Goal: Find specific page/section: Find specific page/section

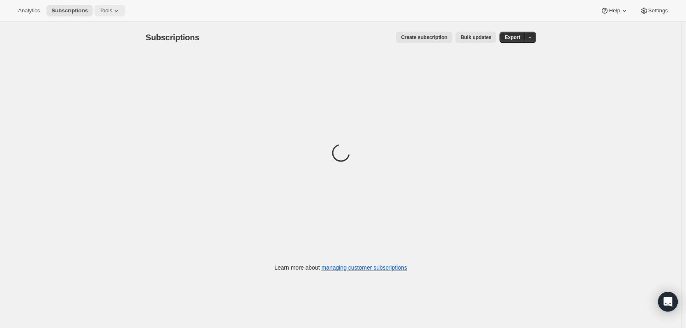
click at [113, 10] on icon at bounding box center [116, 11] width 8 height 8
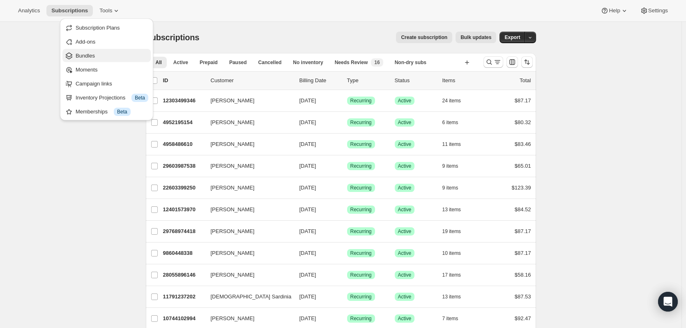
click at [89, 55] on span "Bundles" at bounding box center [85, 56] width 19 height 6
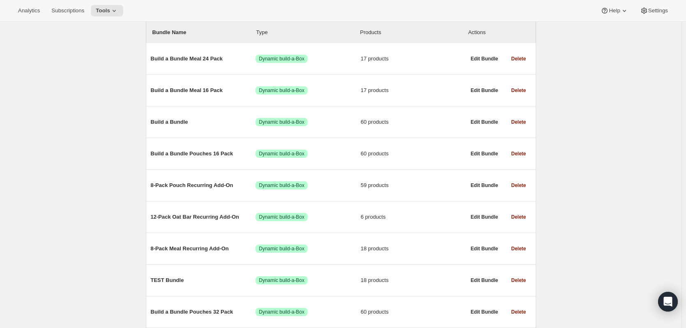
scroll to position [75, 0]
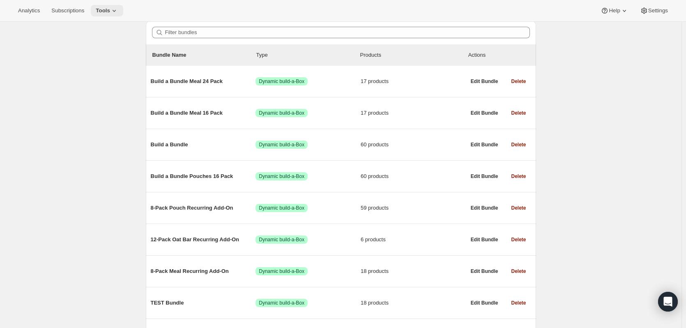
click at [96, 11] on span "Tools" at bounding box center [103, 10] width 14 height 7
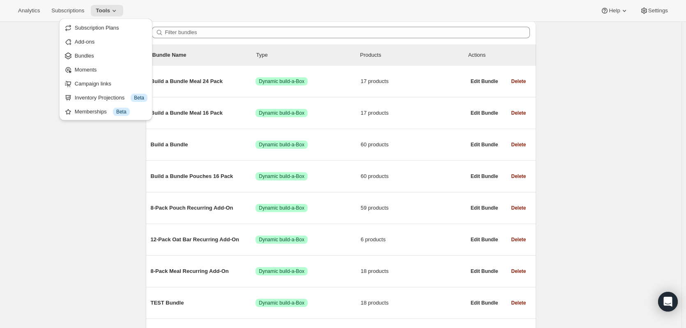
click at [106, 41] on span "Add-ons" at bounding box center [111, 42] width 73 height 8
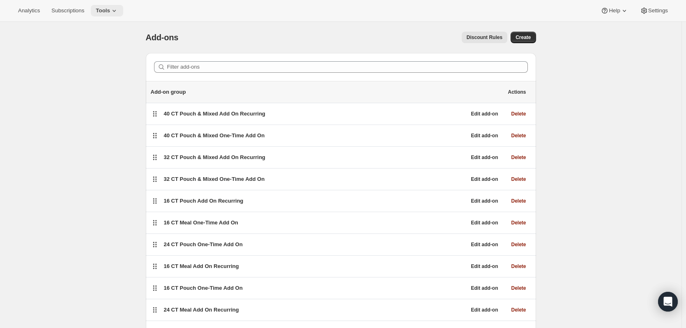
click at [103, 13] on span "Tools" at bounding box center [103, 10] width 14 height 7
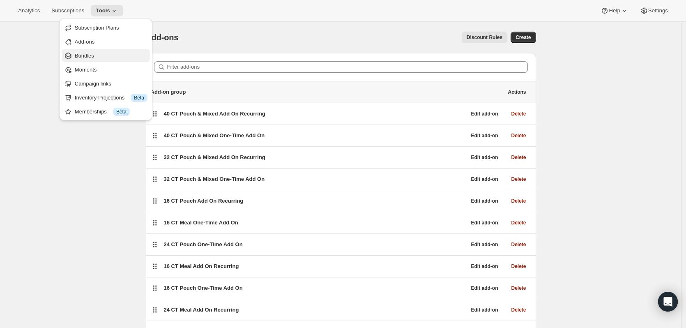
click at [93, 57] on span "Bundles" at bounding box center [84, 56] width 19 height 6
